Goal: Task Accomplishment & Management: Use online tool/utility

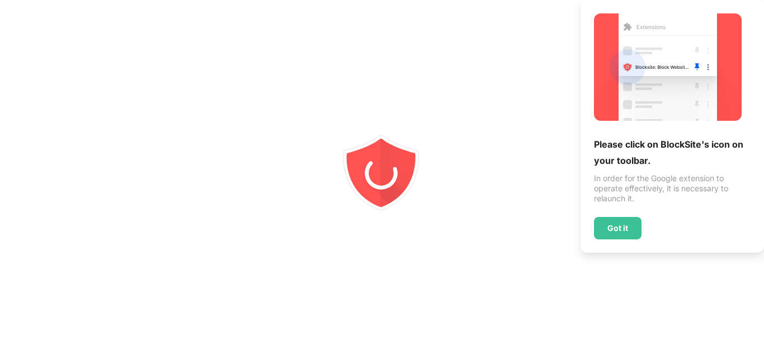
click at [583, 162] on div "Please click on BlockSite's icon on your toolbar. In order for the Google exten…" at bounding box center [672, 126] width 183 height 253
click at [614, 230] on div "Got it" at bounding box center [618, 228] width 21 height 9
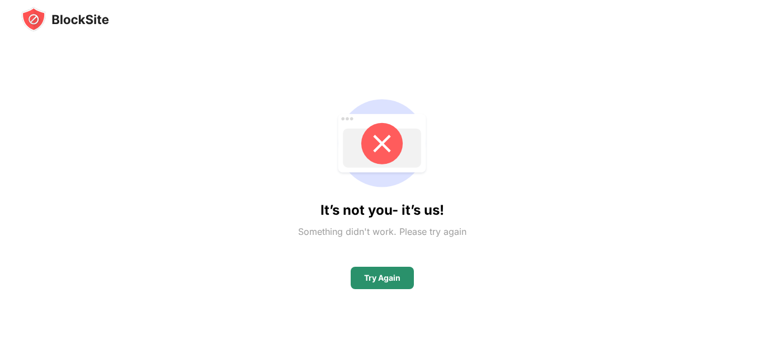
click at [395, 280] on div "Try Again" at bounding box center [382, 278] width 36 height 9
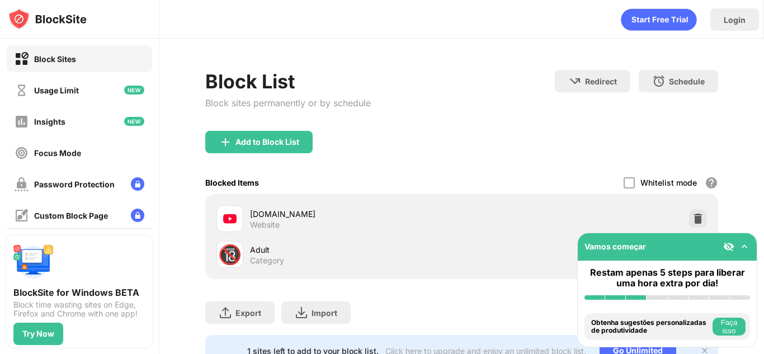
scroll to position [52, 0]
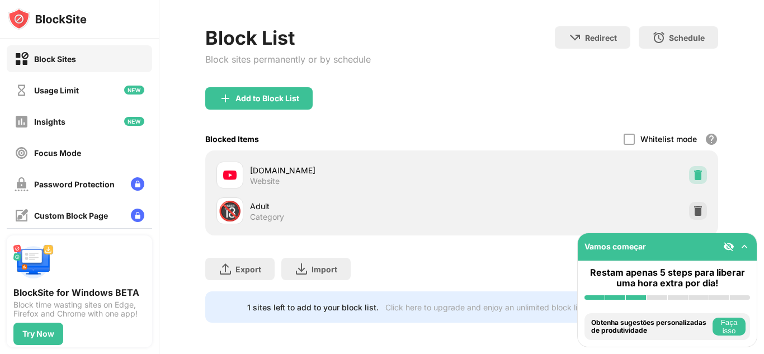
click at [693, 169] on img at bounding box center [698, 174] width 11 height 11
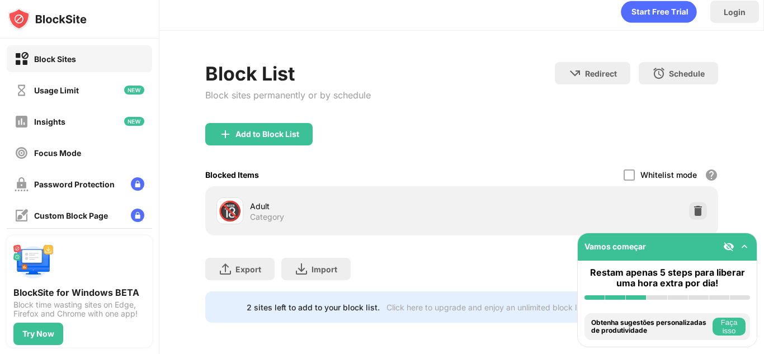
scroll to position [16, 0]
